Goal: Transaction & Acquisition: Purchase product/service

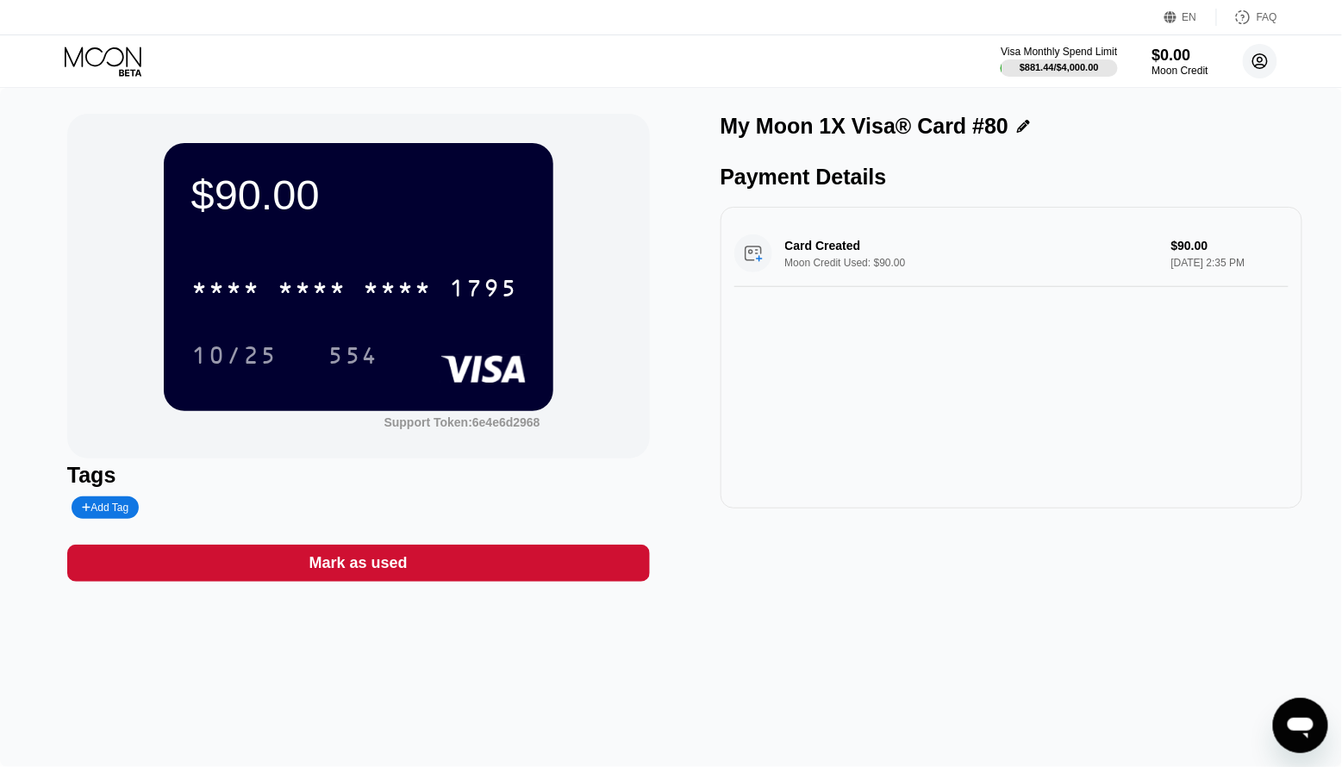
click at [1273, 61] on circle at bounding box center [1260, 61] width 34 height 34
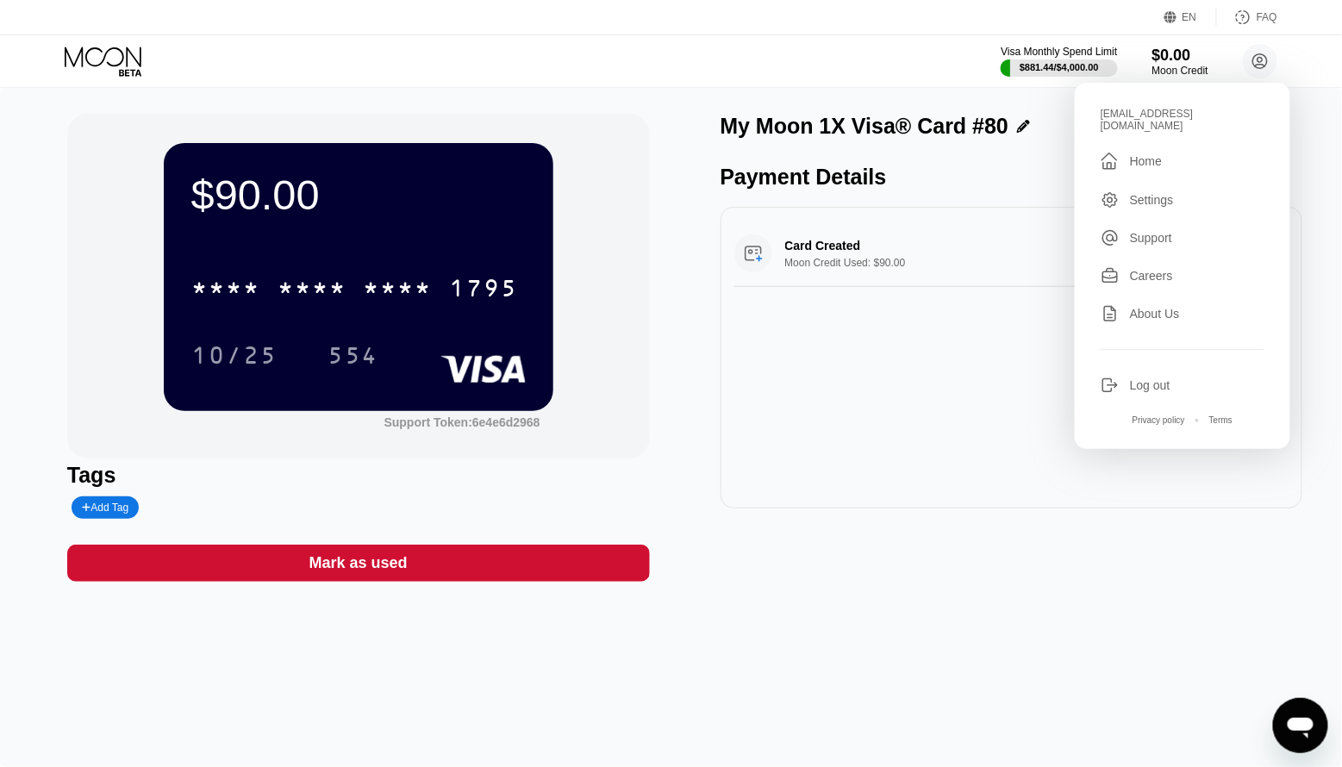
click at [1134, 379] on div "Log out" at bounding box center [1150, 386] width 41 height 14
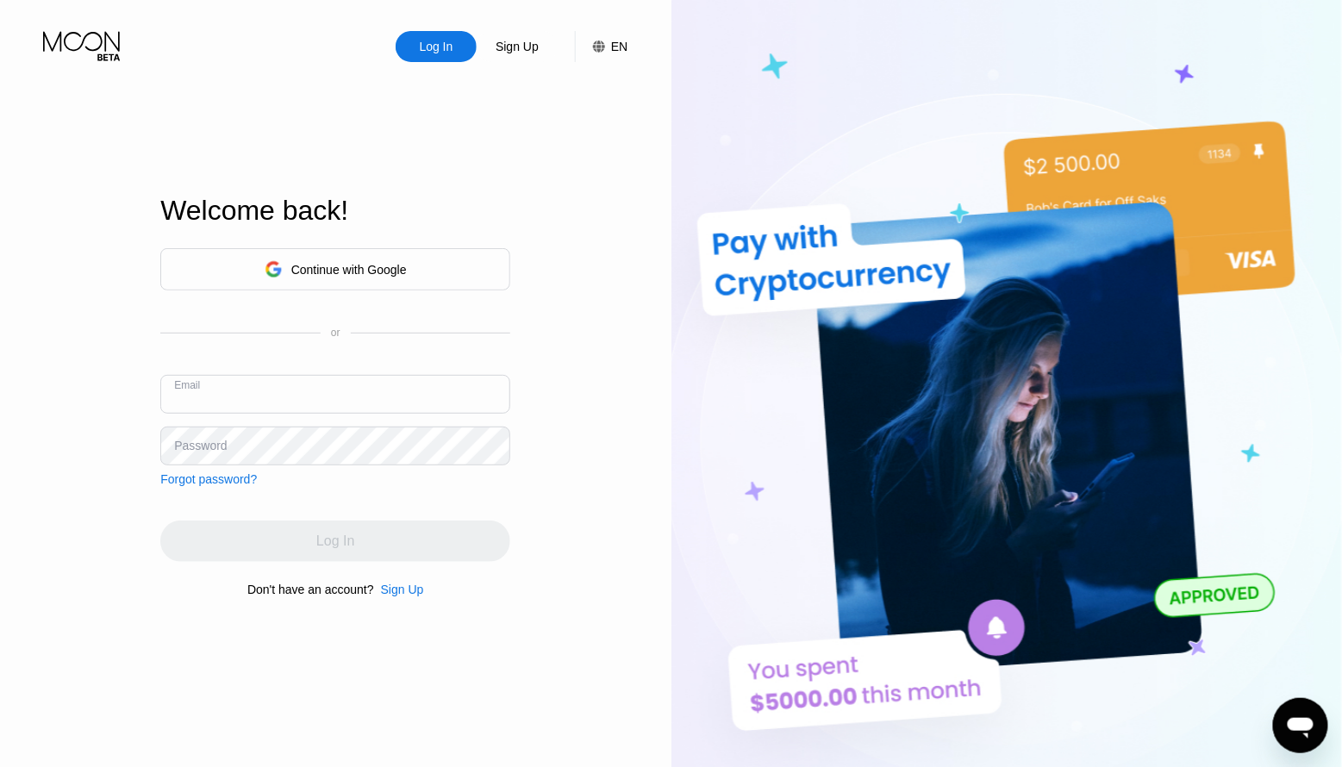
type input "kotik-21.05@inbox.lv"
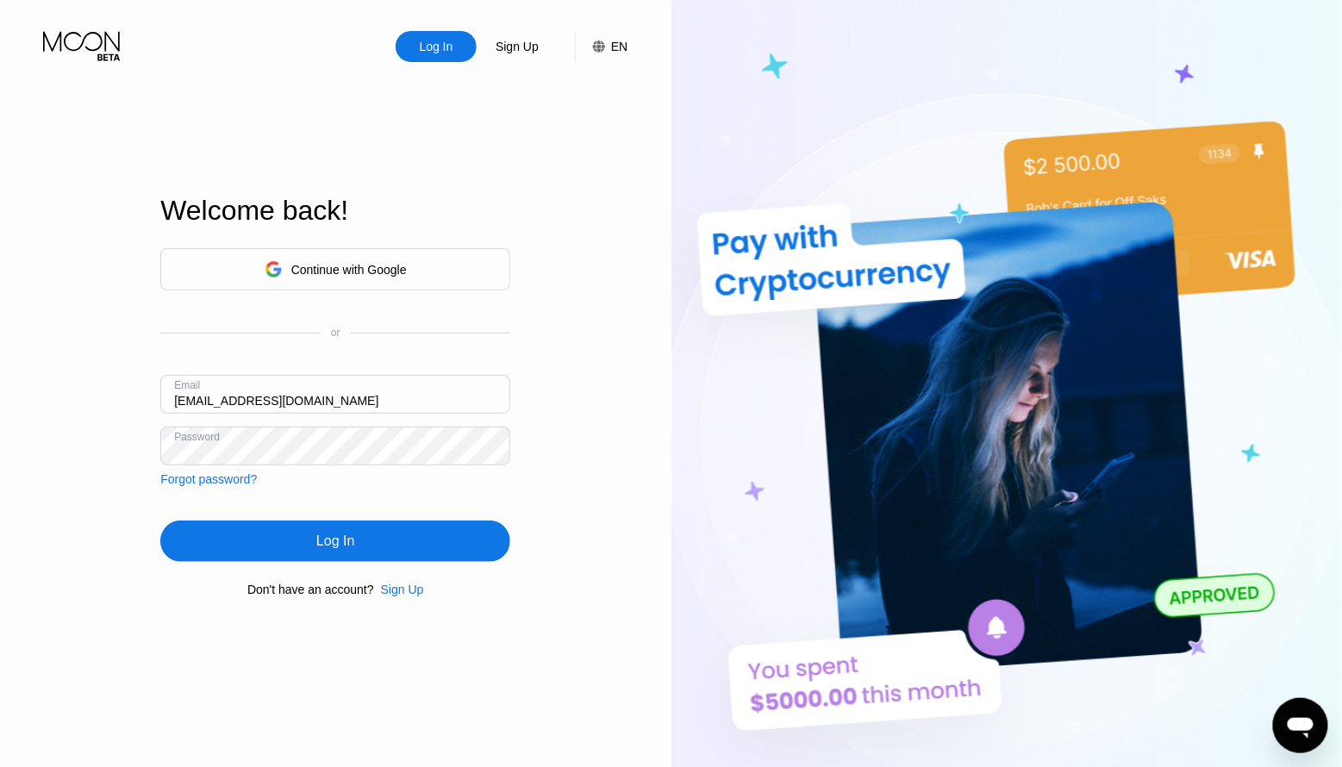
click at [242, 394] on input "kotik-21.05@inbox.lv" at bounding box center [335, 394] width 350 height 39
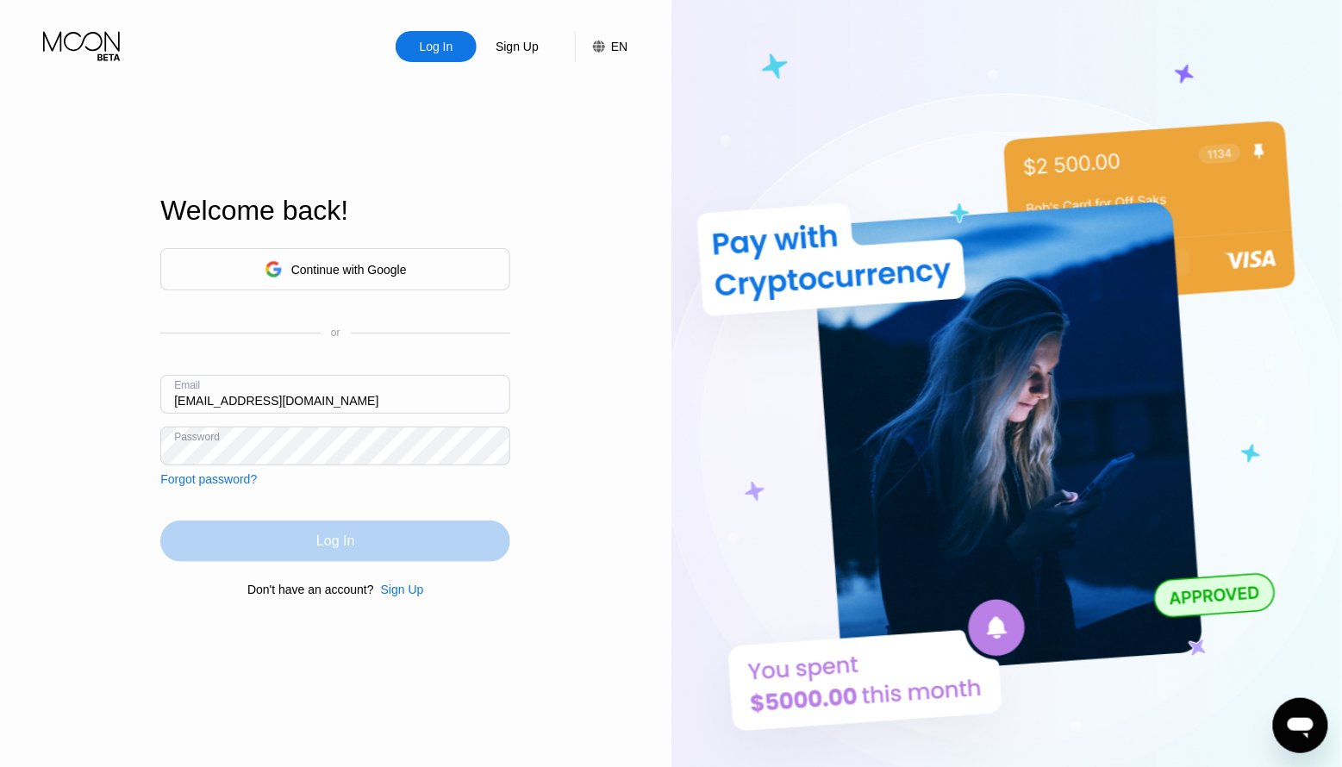
click at [292, 553] on div "Log In" at bounding box center [335, 541] width 350 height 41
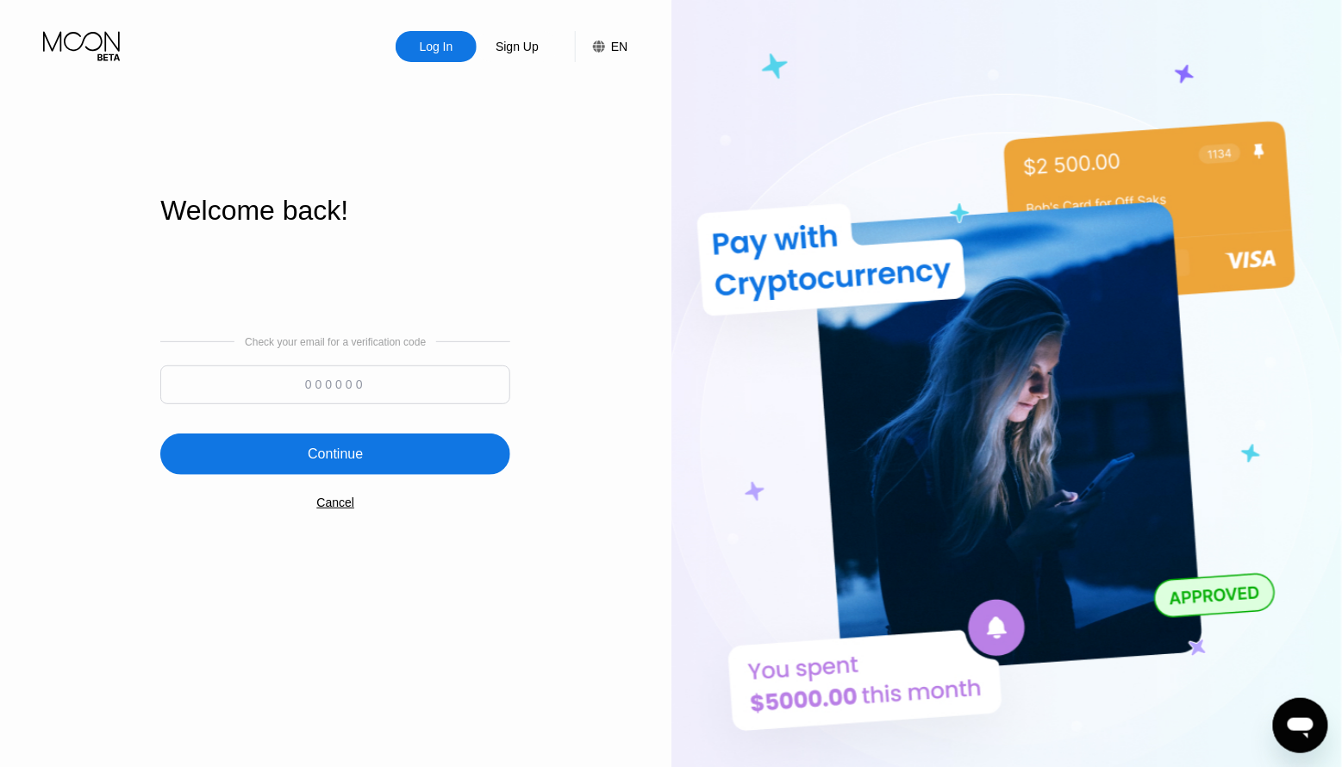
click at [316, 391] on input at bounding box center [335, 385] width 350 height 39
paste input "899211"
type input "899211"
click at [353, 468] on div "Continue" at bounding box center [335, 454] width 350 height 41
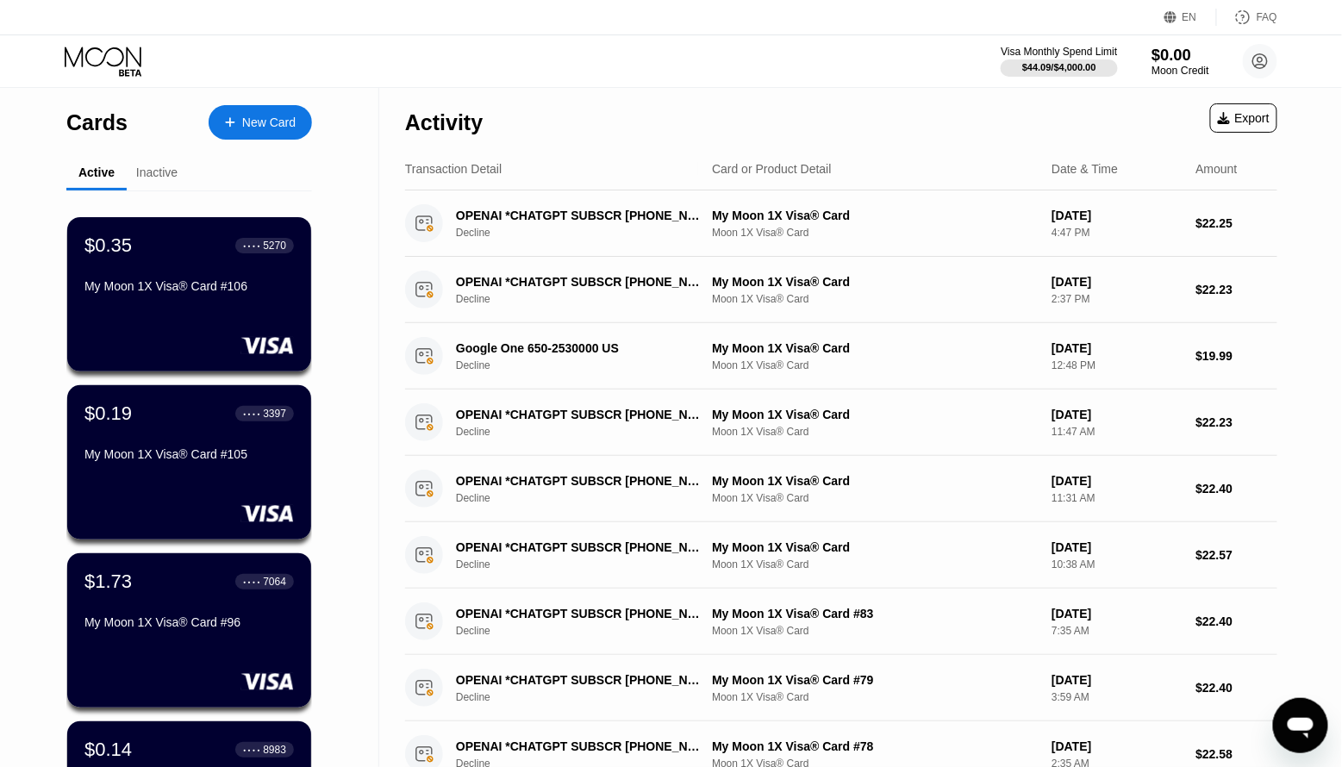
click at [1158, 65] on div "Moon Credit" at bounding box center [1181, 71] width 58 height 12
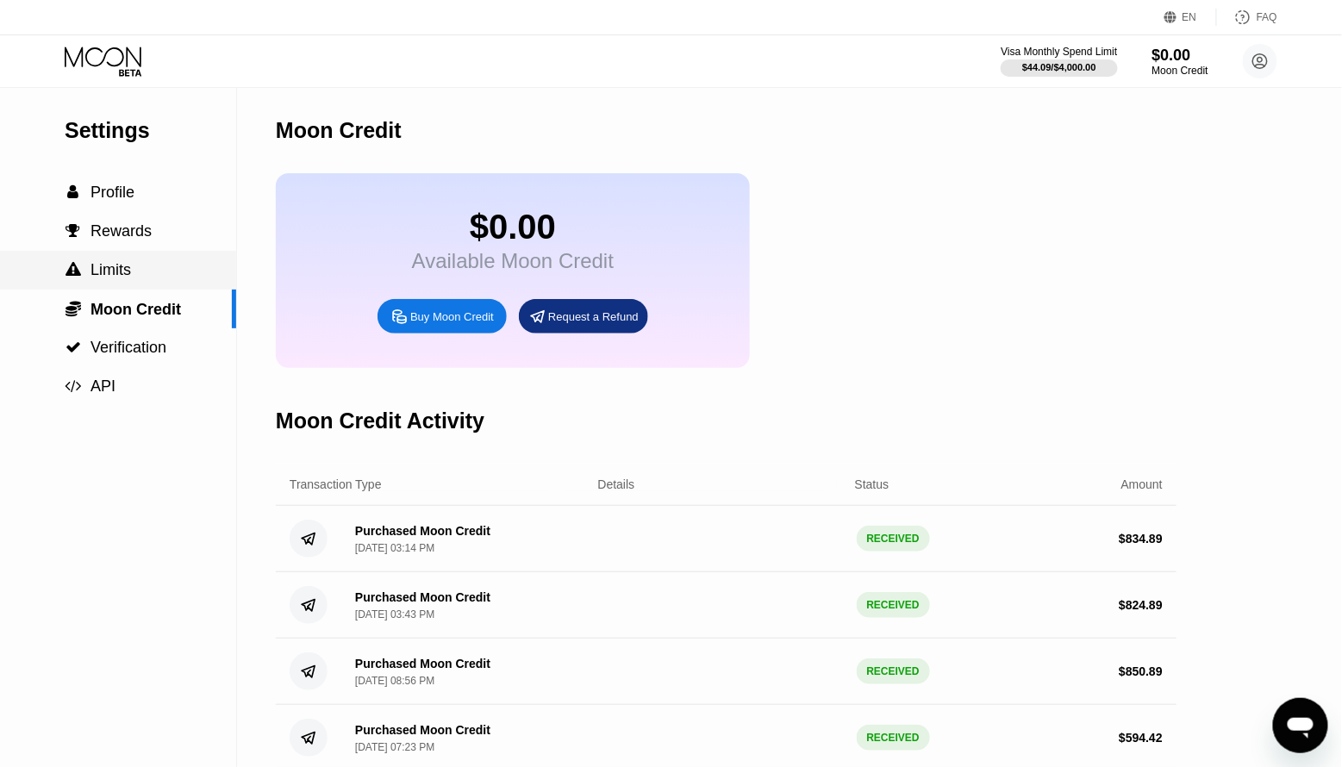
click at [96, 282] on div " Limits" at bounding box center [118, 270] width 236 height 39
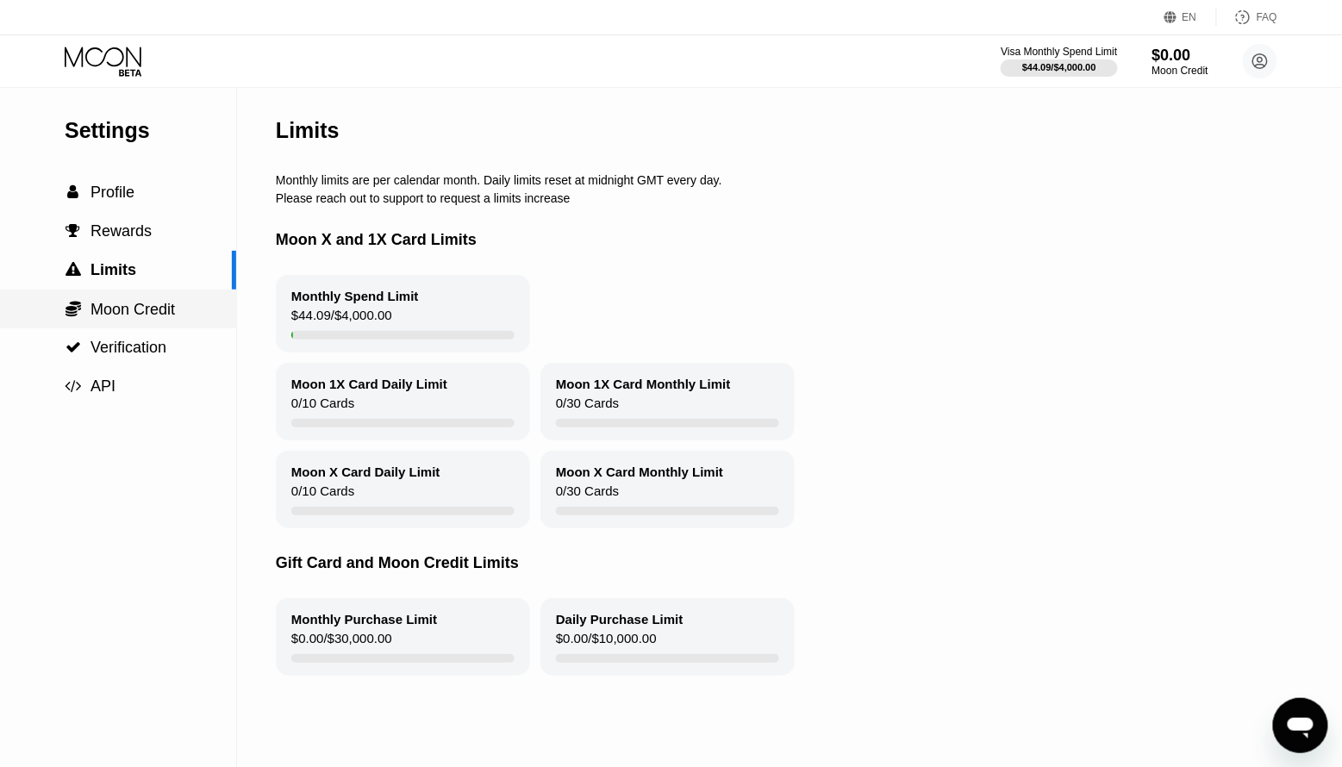
click at [113, 305] on span "Moon Credit" at bounding box center [133, 309] width 84 height 17
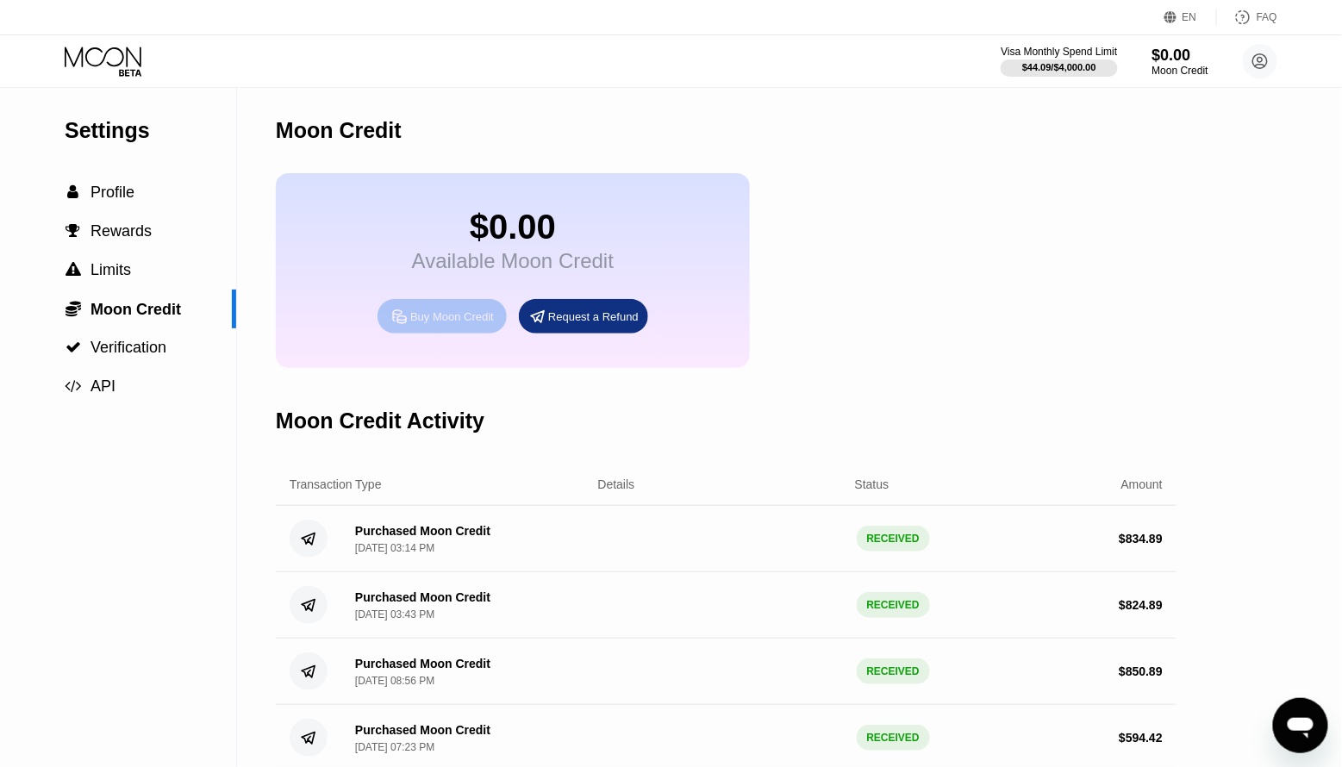
click at [417, 314] on div "Buy Moon Credit" at bounding box center [452, 317] width 84 height 15
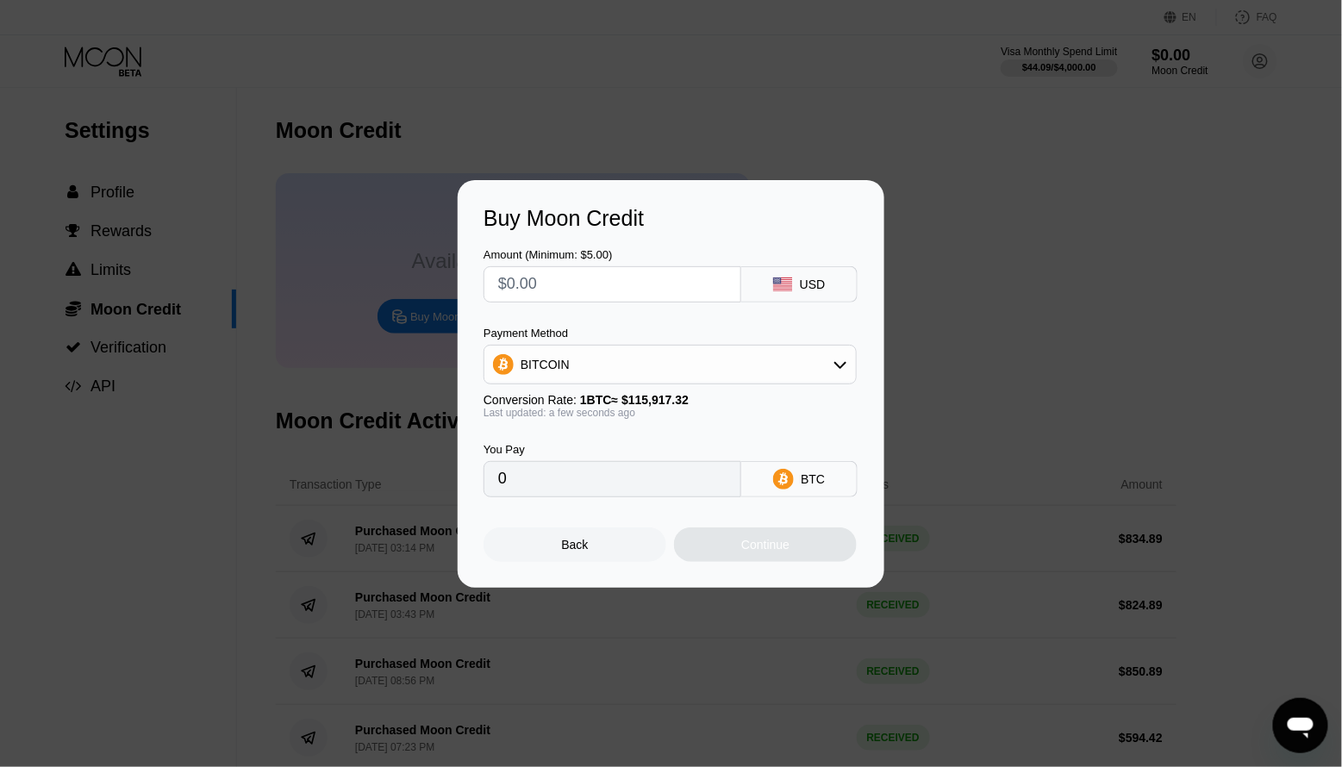
click at [537, 296] on input "text" at bounding box center [612, 284] width 228 height 34
type input "$8"
type input "0.00006902"
type input "$84"
type input "0.00072466"
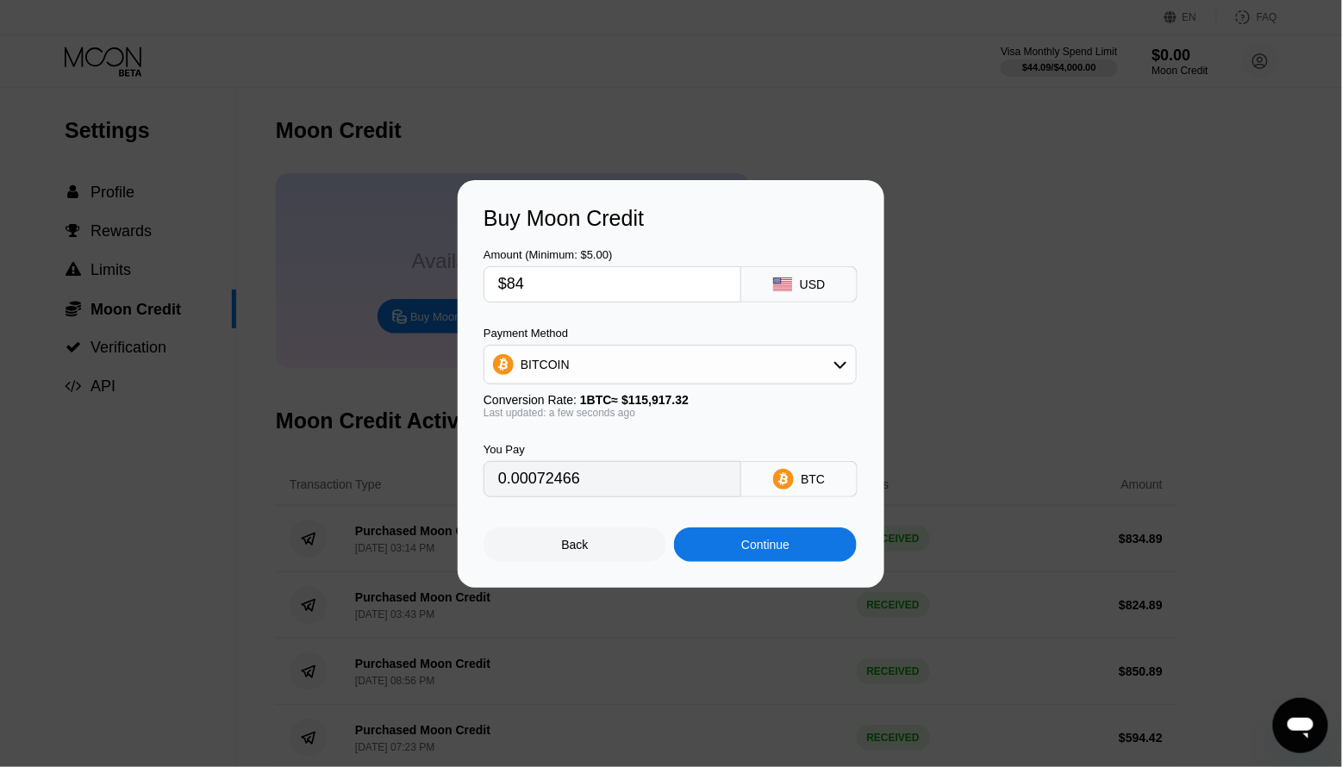
type input "$844"
type input "0.00728106"
type input "$844.8"
type input "0.00728796"
type input "$844.89"
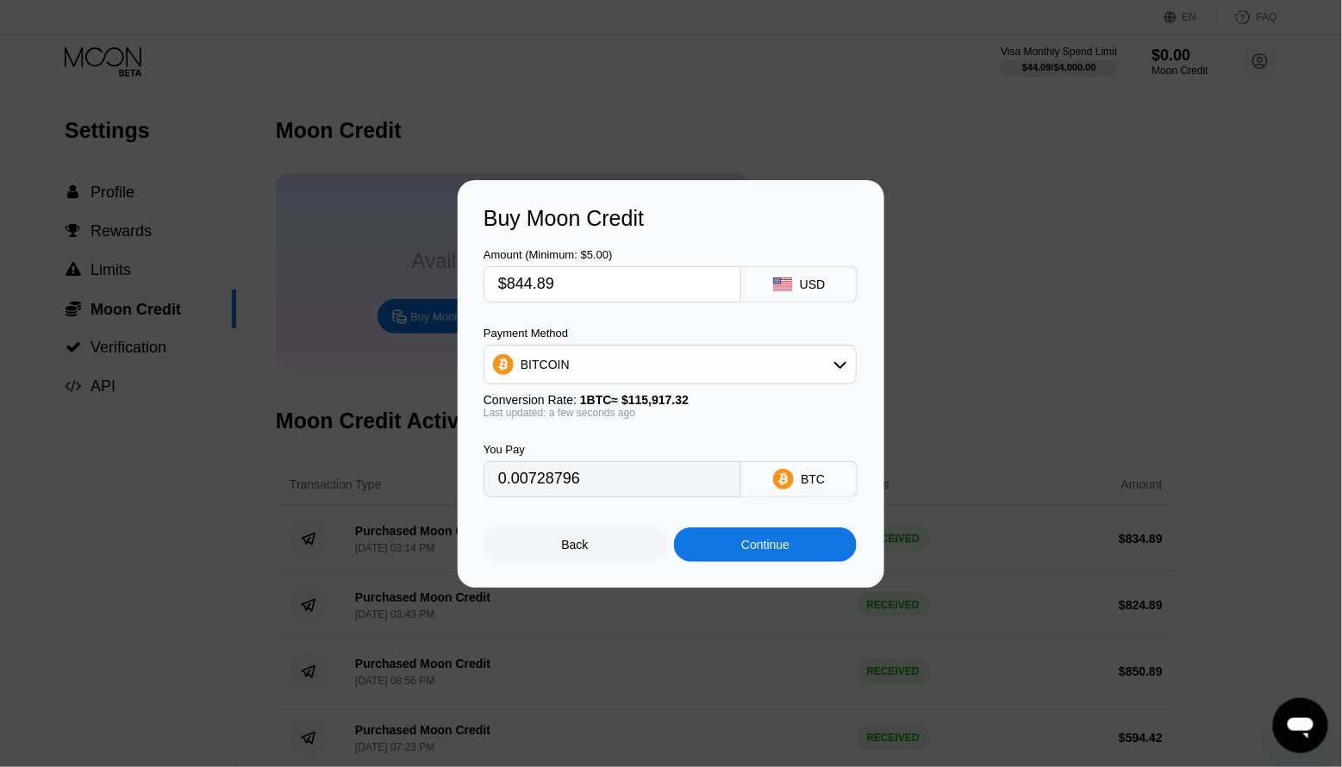
type input "0.00728873"
type input "$844.89"
click at [518, 372] on div "BITCOIN" at bounding box center [671, 364] width 372 height 34
click at [521, 450] on div "USDT on TRON" at bounding box center [565, 450] width 94 height 14
type input "853.42"
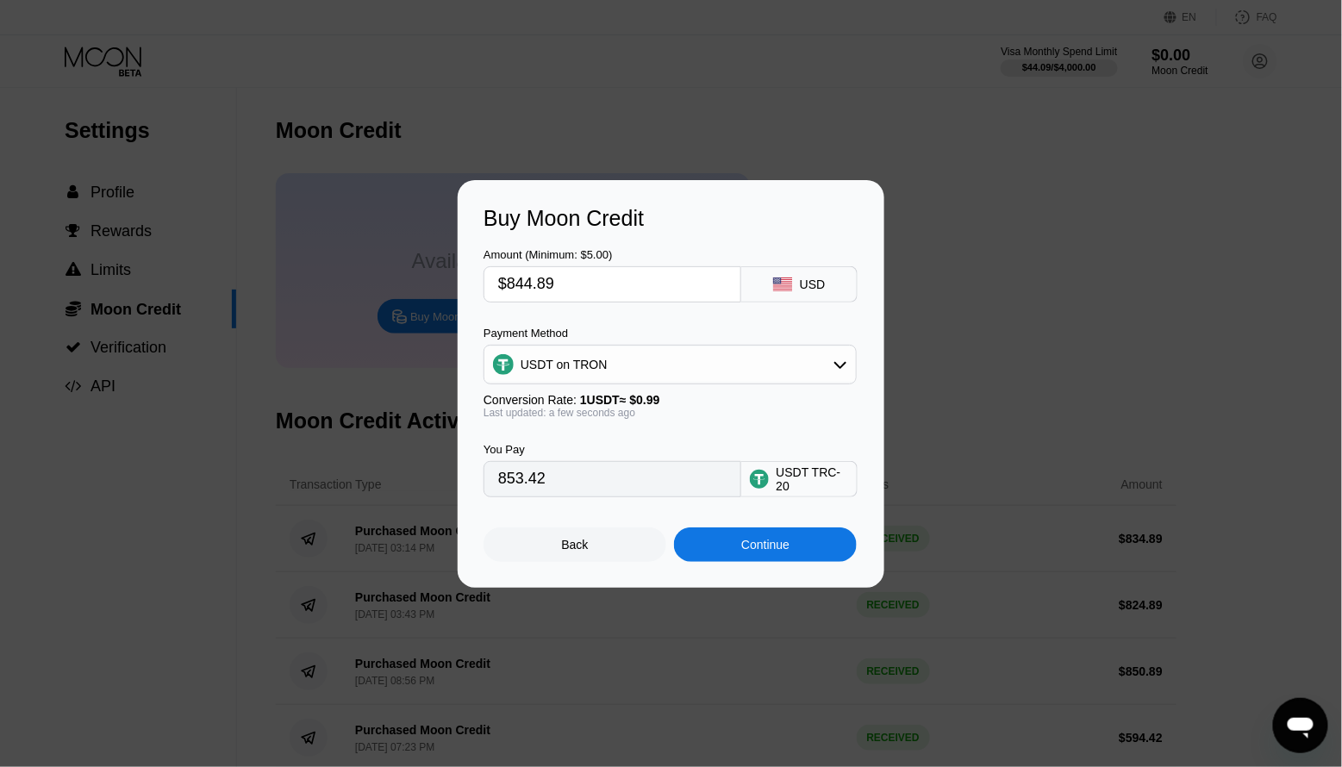
click at [699, 555] on div "Continue" at bounding box center [765, 545] width 183 height 34
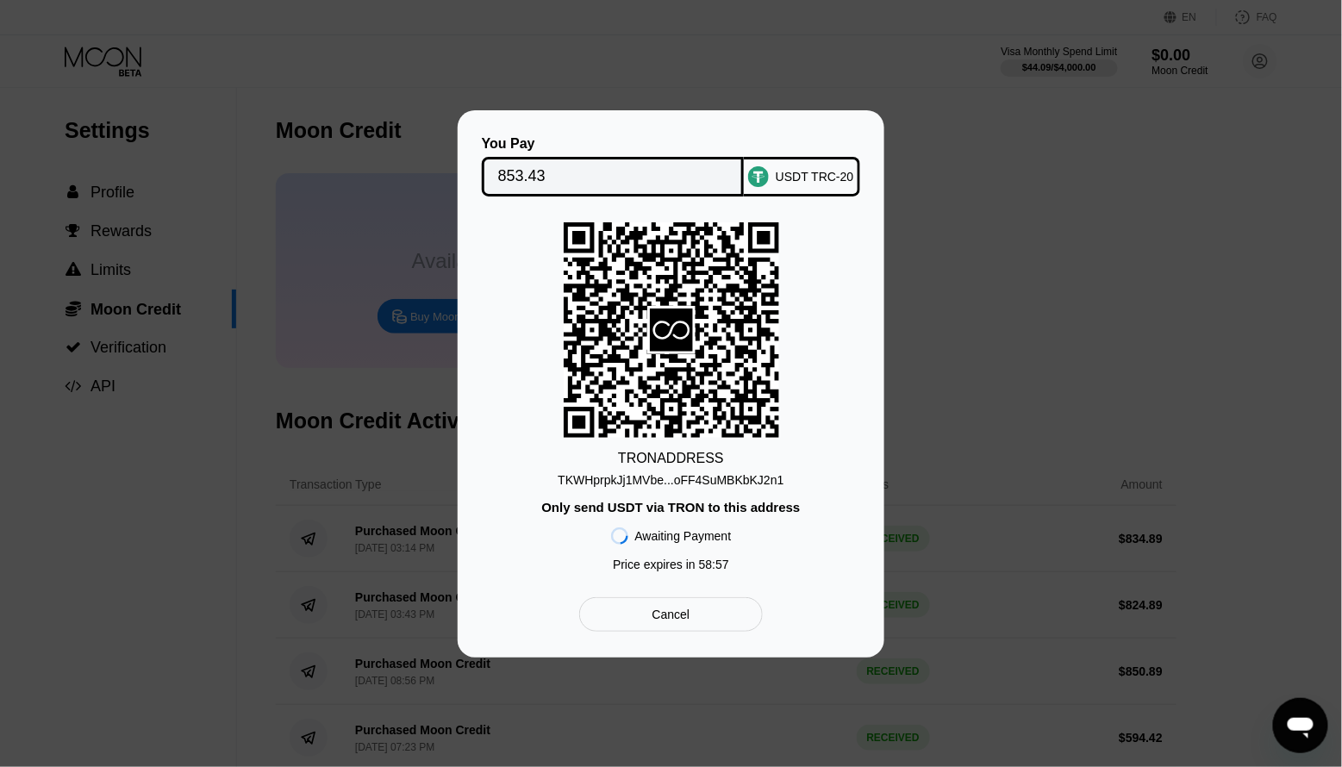
click at [536, 175] on input "853.43" at bounding box center [613, 177] width 230 height 34
click at [578, 475] on div "TKWHprpkJj1MVbe...oFF4SuMBKbKJ2n1" at bounding box center [671, 480] width 226 height 14
